Goal: Information Seeking & Learning: Learn about a topic

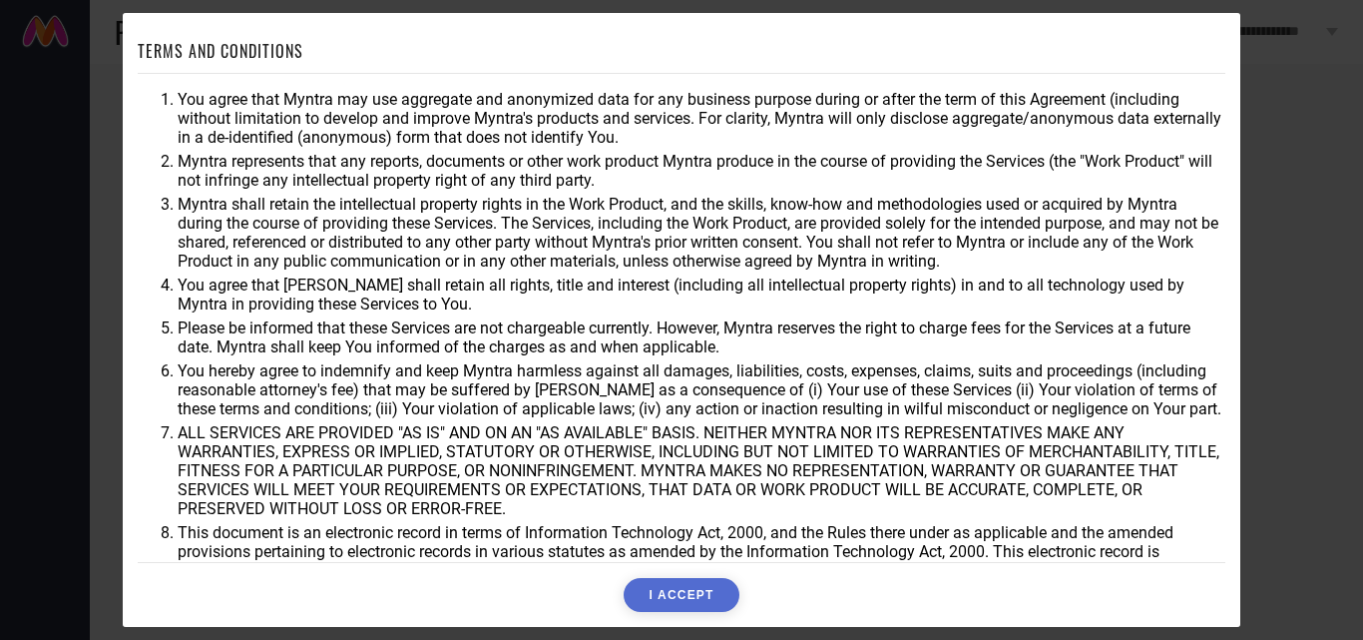
scroll to position [53, 0]
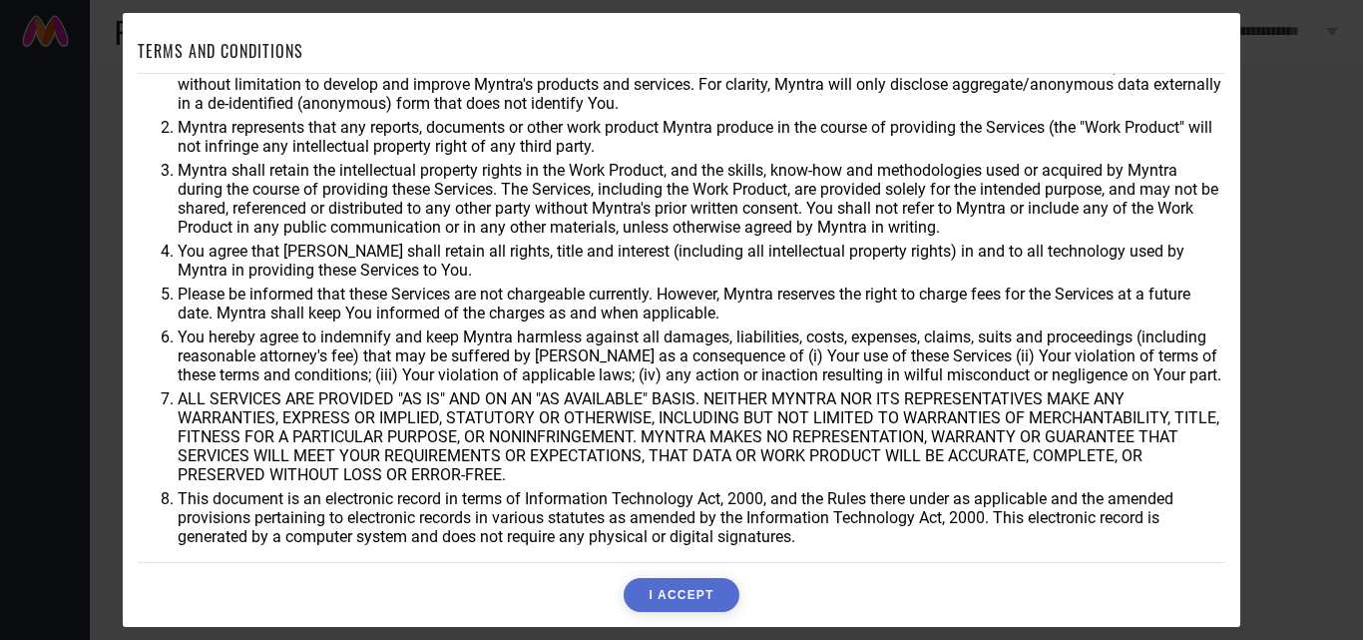
click at [655, 596] on button "I ACCEPT" at bounding box center [681, 595] width 115 height 34
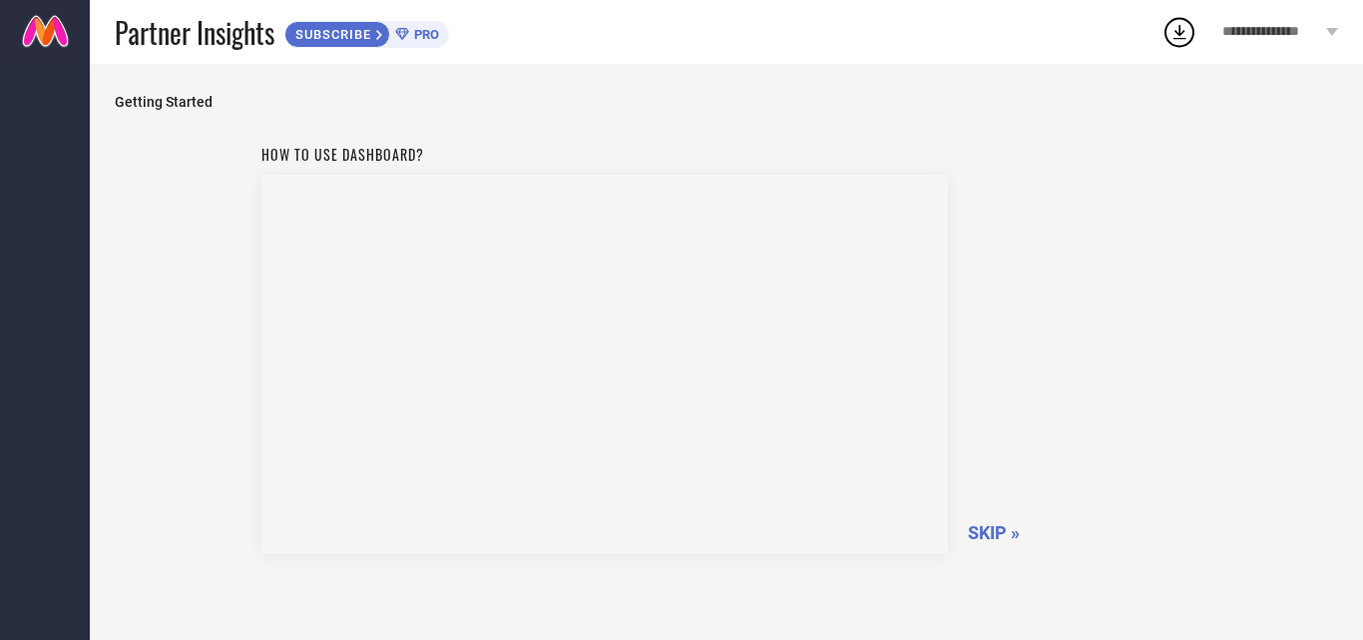
click at [996, 534] on span "SKIP »" at bounding box center [994, 532] width 52 height 21
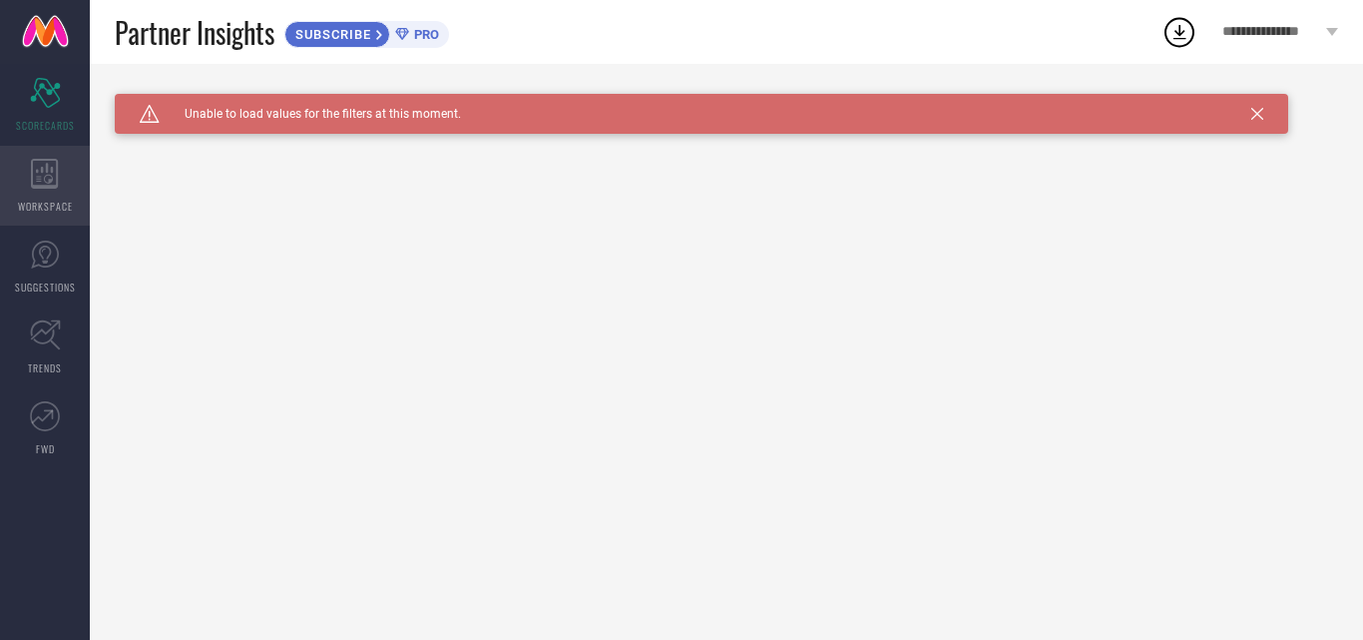
click at [19, 193] on div "WORKSPACE" at bounding box center [45, 186] width 90 height 80
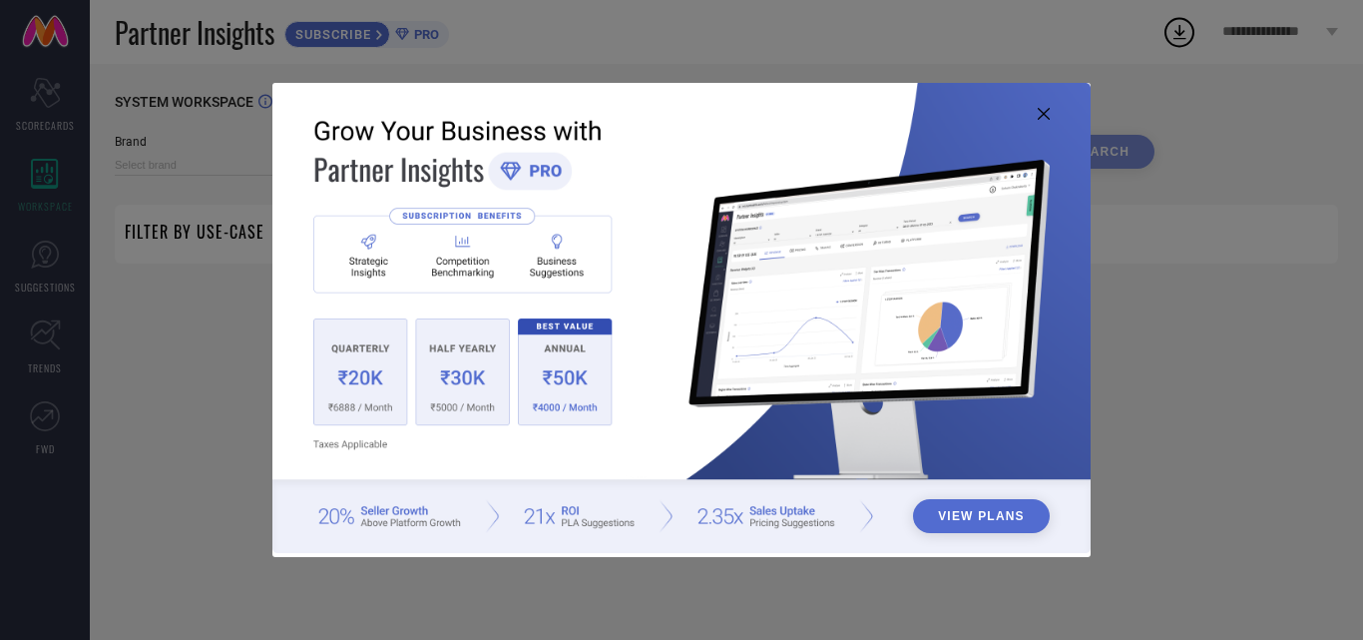
type input "1 STOP FASHION"
type input "All"
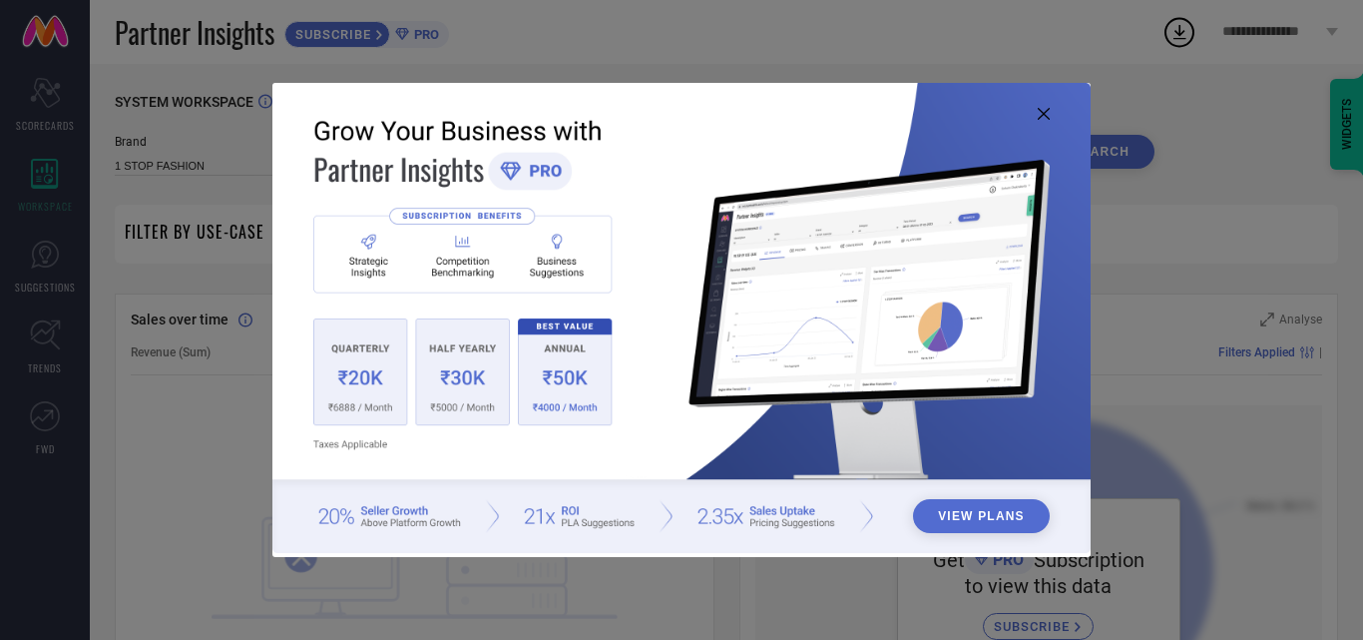
click at [1044, 109] on icon at bounding box center [1044, 114] width 12 height 12
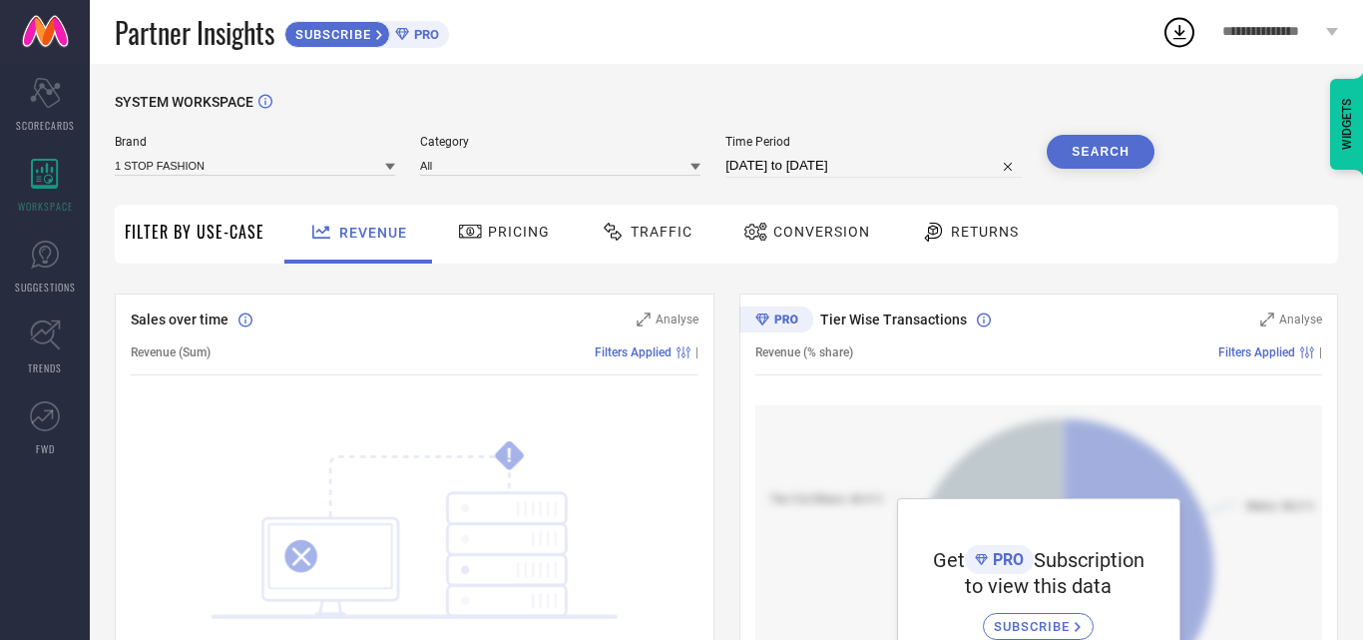
click at [518, 227] on span "Pricing" at bounding box center [519, 232] width 62 height 16
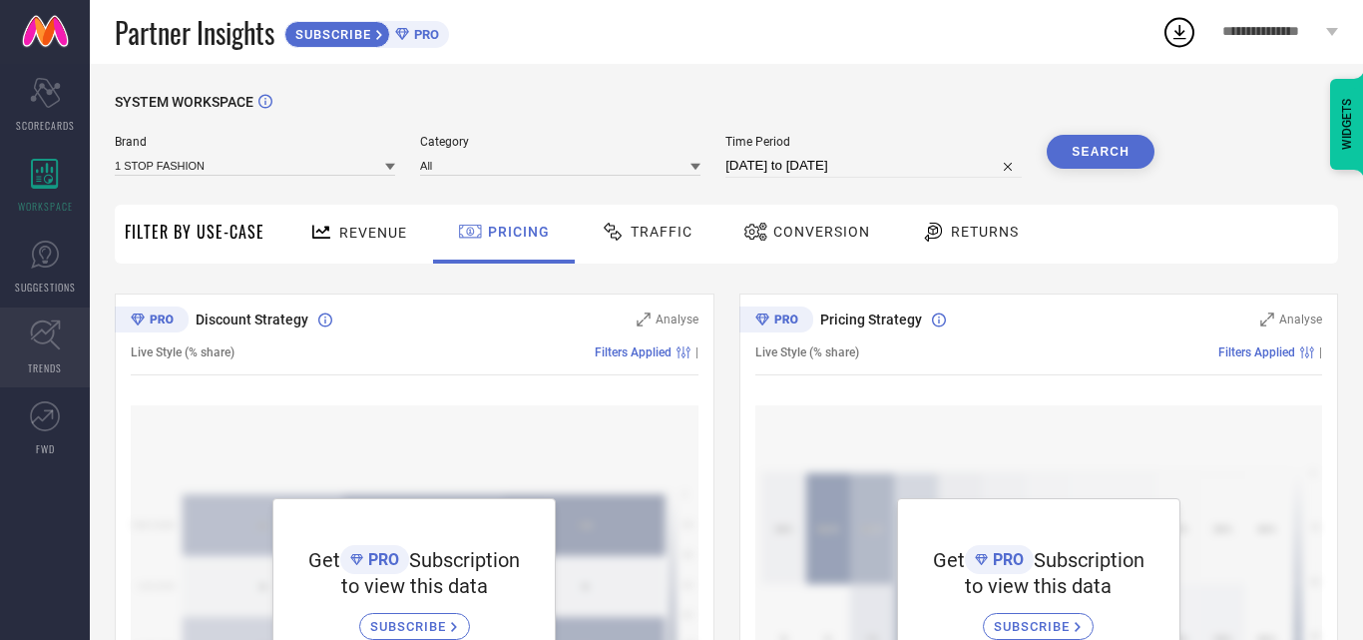
click at [25, 338] on link "TRENDS" at bounding box center [45, 347] width 90 height 80
